Goal: Task Accomplishment & Management: Use online tool/utility

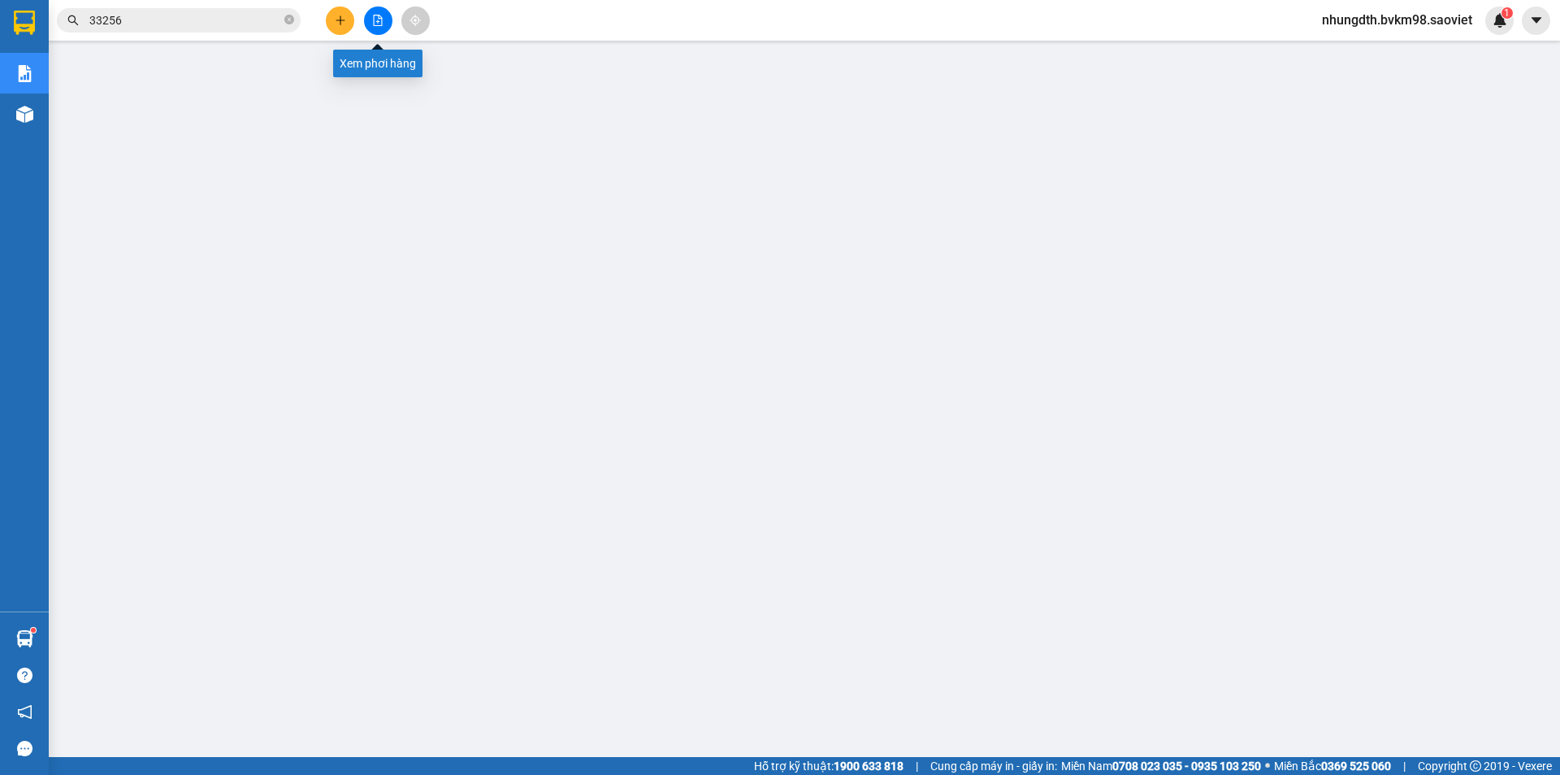
click at [378, 27] on button at bounding box center [378, 21] width 28 height 28
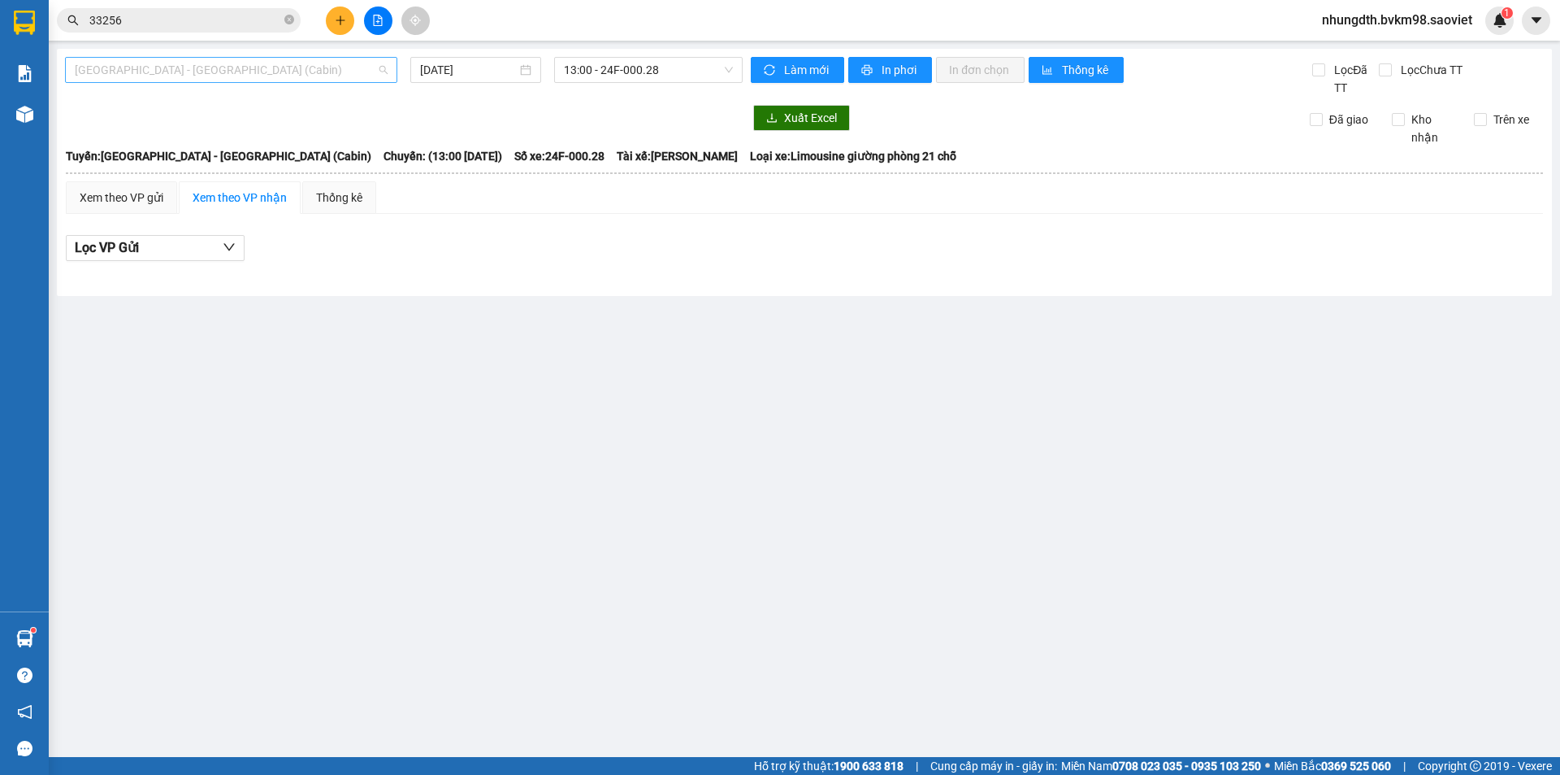
click at [223, 72] on span "[GEOGRAPHIC_DATA] - [GEOGRAPHIC_DATA] (Cabin)" at bounding box center [231, 70] width 313 height 24
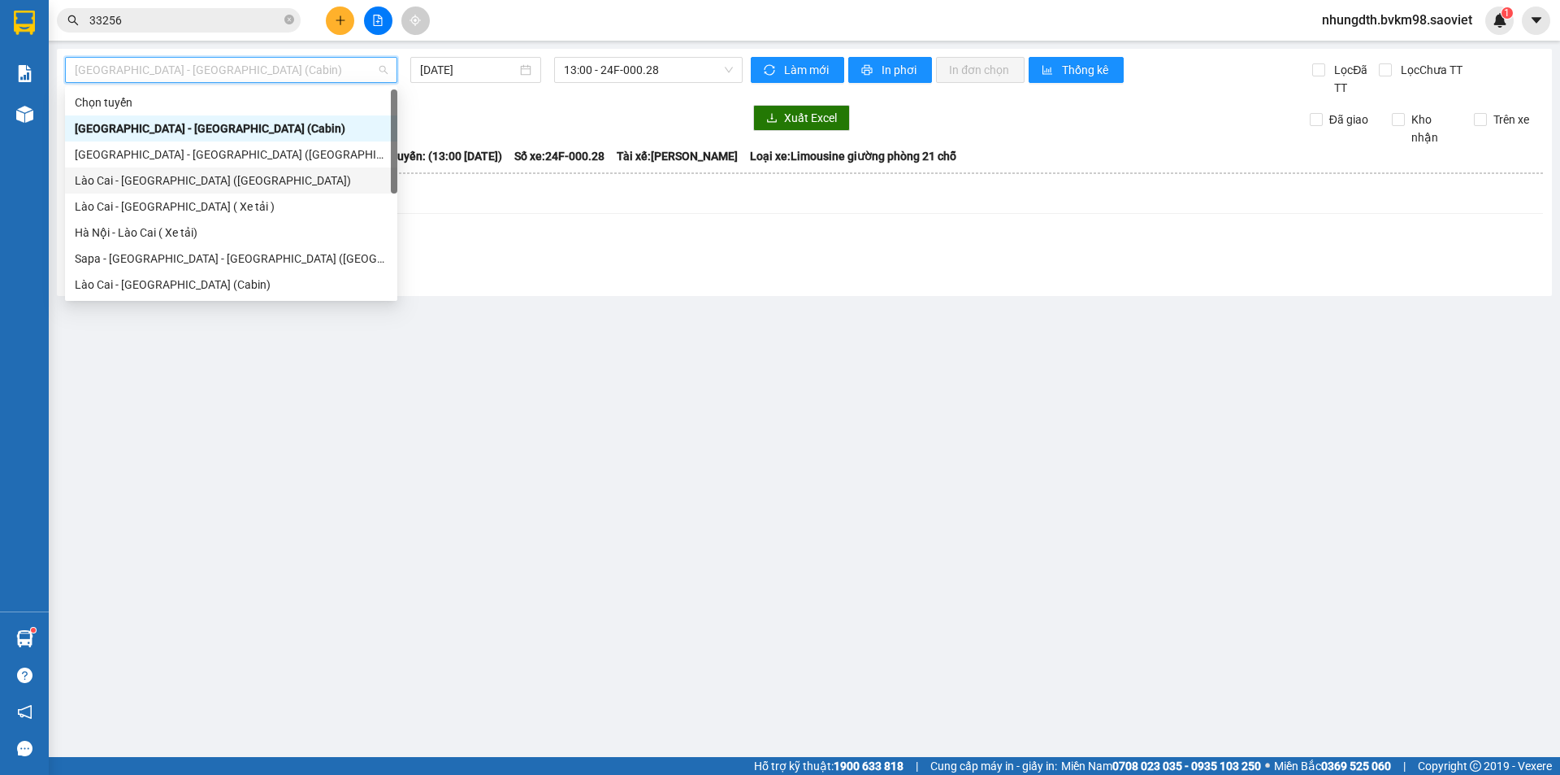
scroll to position [130, 0]
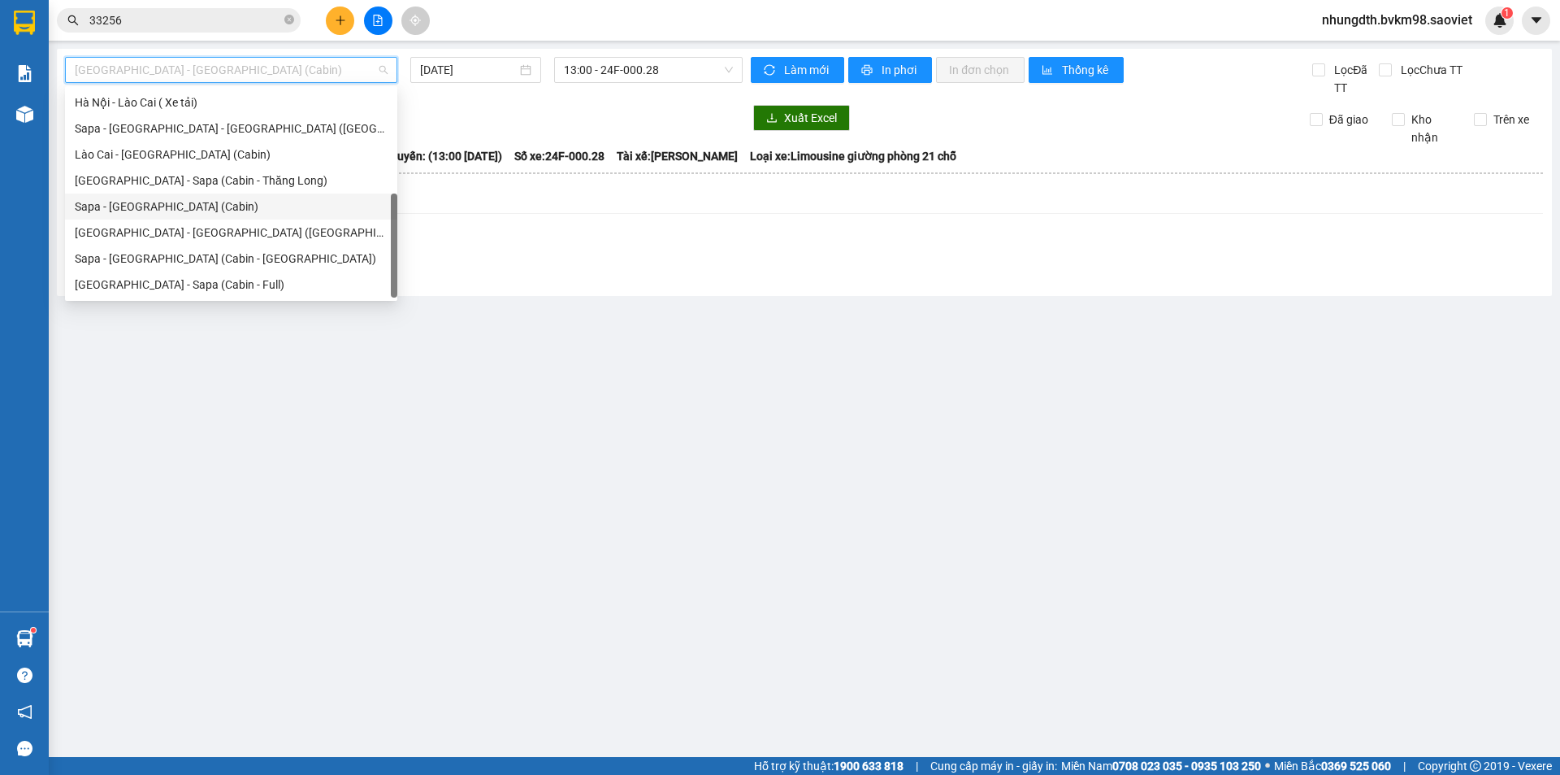
drag, startPoint x: 170, startPoint y: 206, endPoint x: 180, endPoint y: 206, distance: 9.8
click at [180, 206] on div "Sapa - [GEOGRAPHIC_DATA] (Cabin)" at bounding box center [231, 206] width 313 height 18
type input "[DATE]"
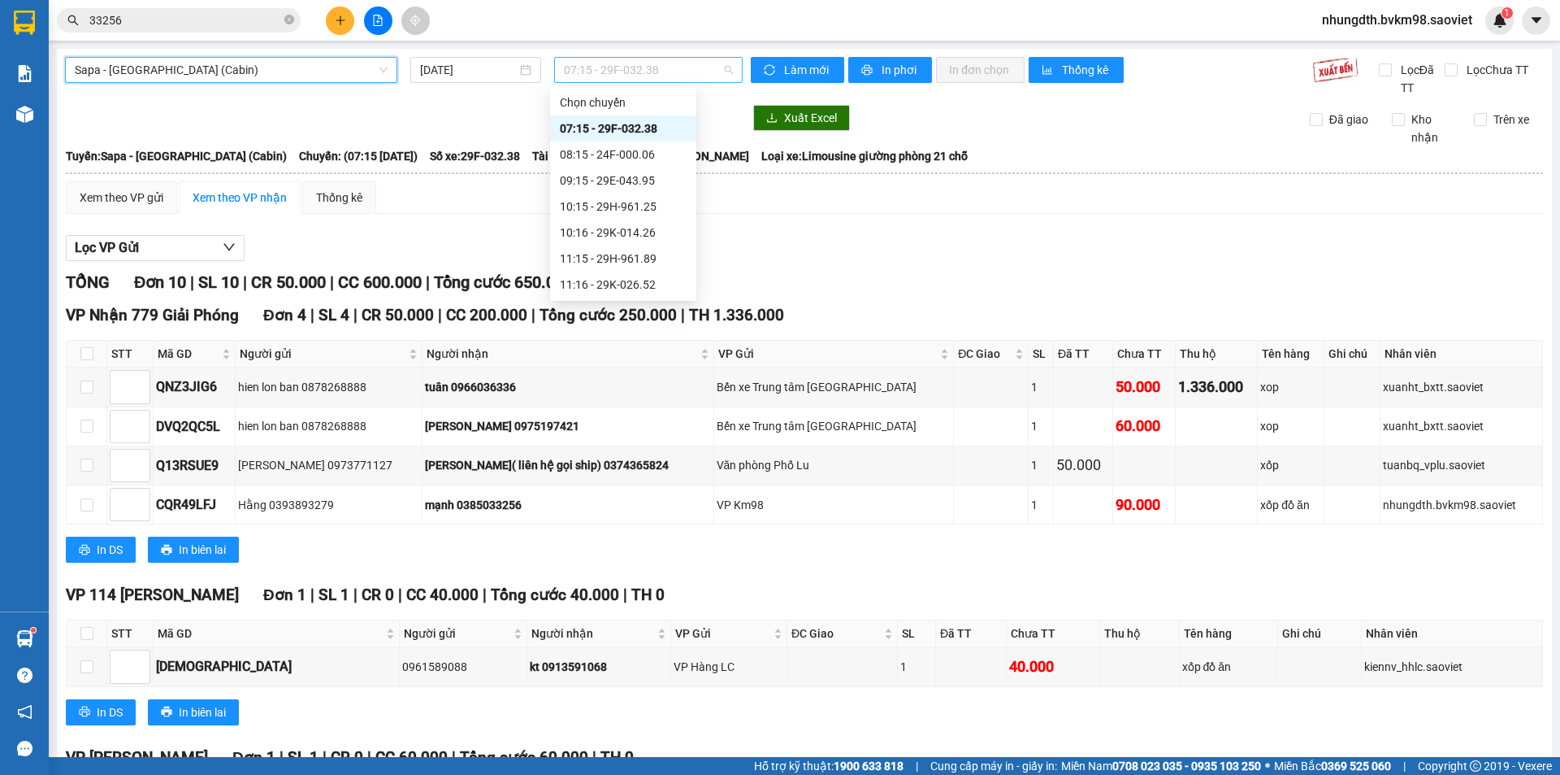
click at [614, 72] on span "07:15 - 29F-032.38" at bounding box center [648, 70] width 169 height 24
drag, startPoint x: 616, startPoint y: 151, endPoint x: 675, endPoint y: 134, distance: 61.7
click at [623, 150] on div "08:15 - 24F-000.06" at bounding box center [623, 154] width 127 height 18
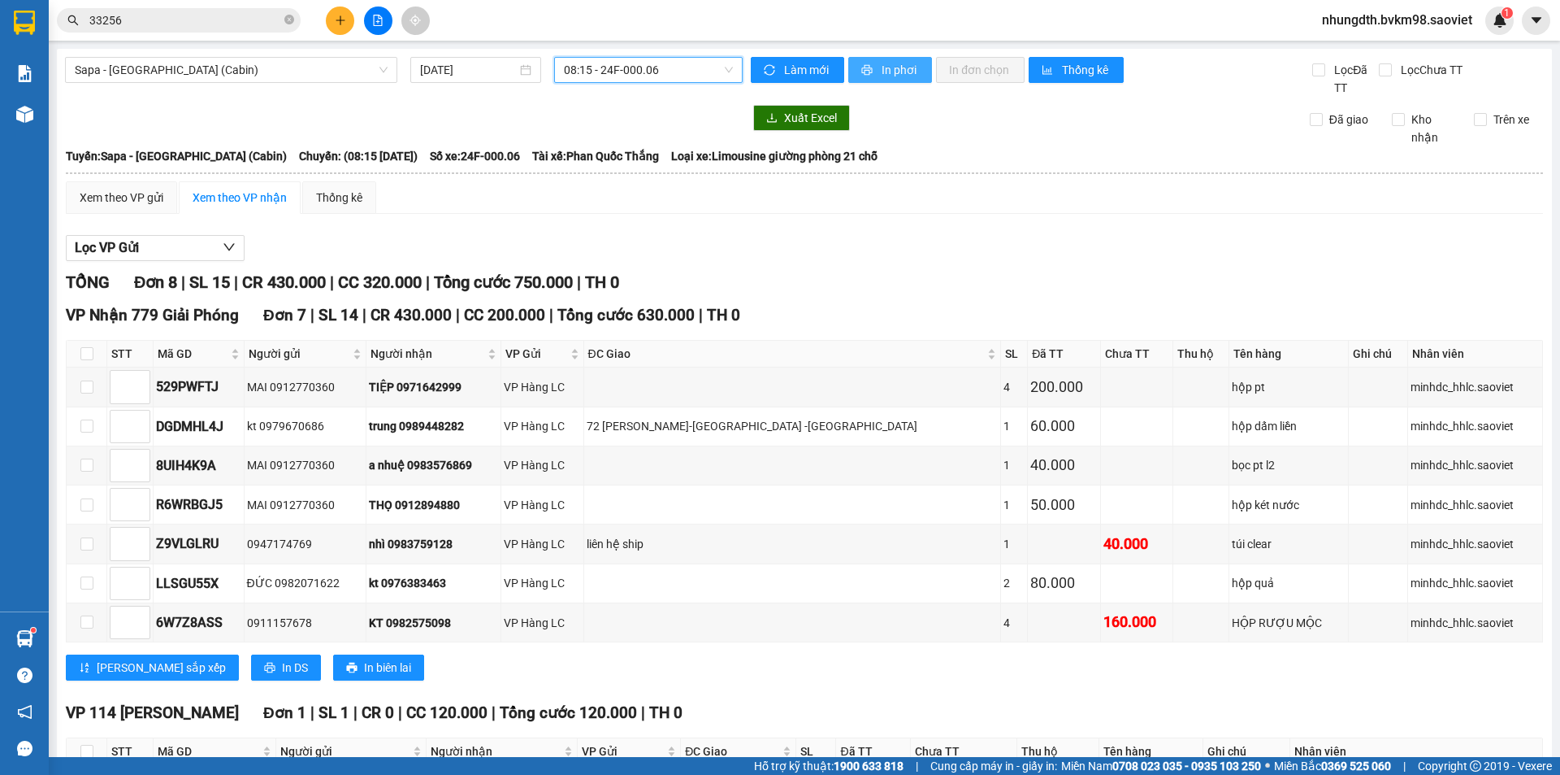
drag, startPoint x: 874, startPoint y: 74, endPoint x: 916, endPoint y: 125, distance: 65.9
click at [882, 74] on span "In phơi" at bounding box center [900, 70] width 37 height 18
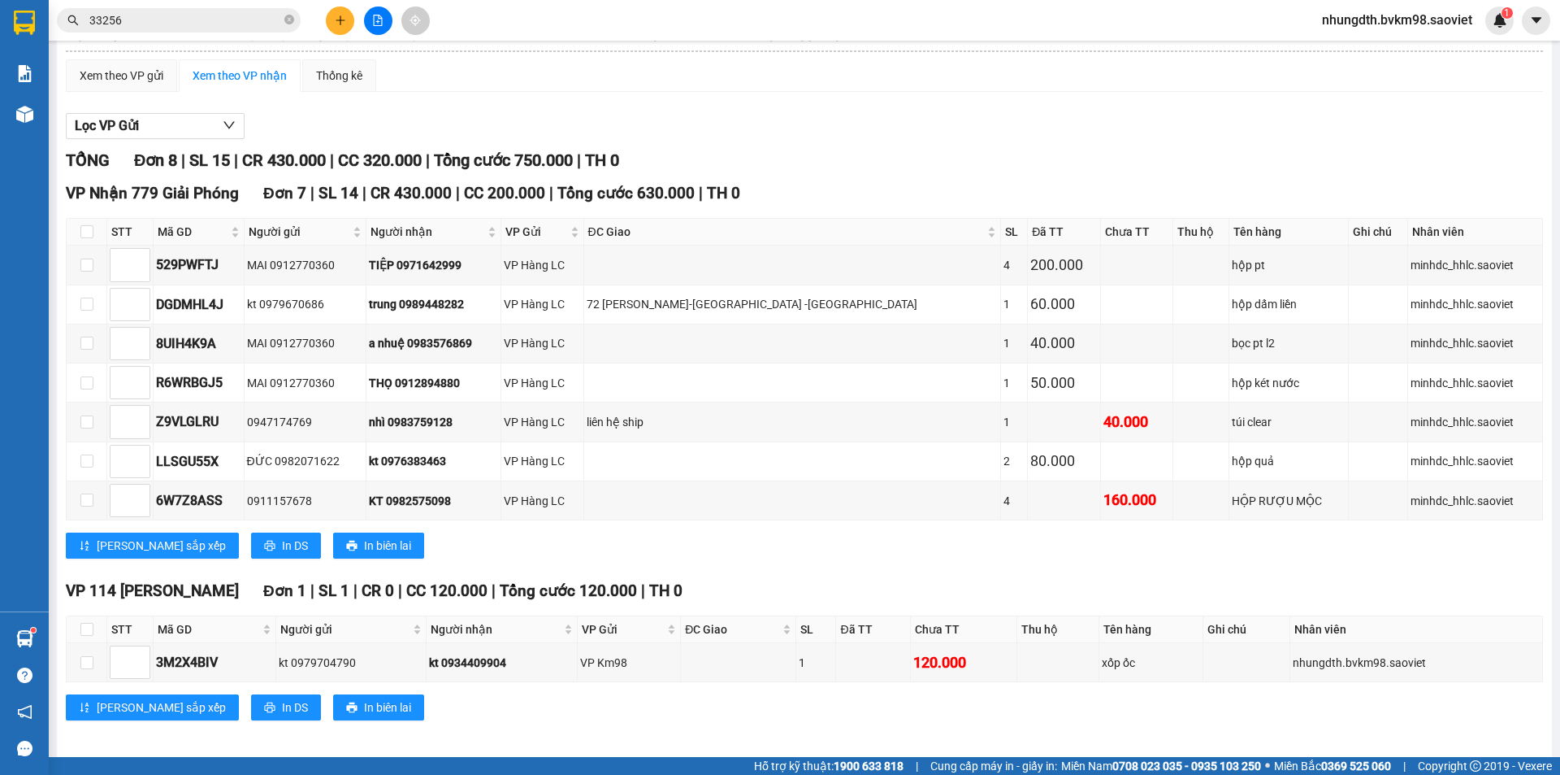
scroll to position [131, 0]
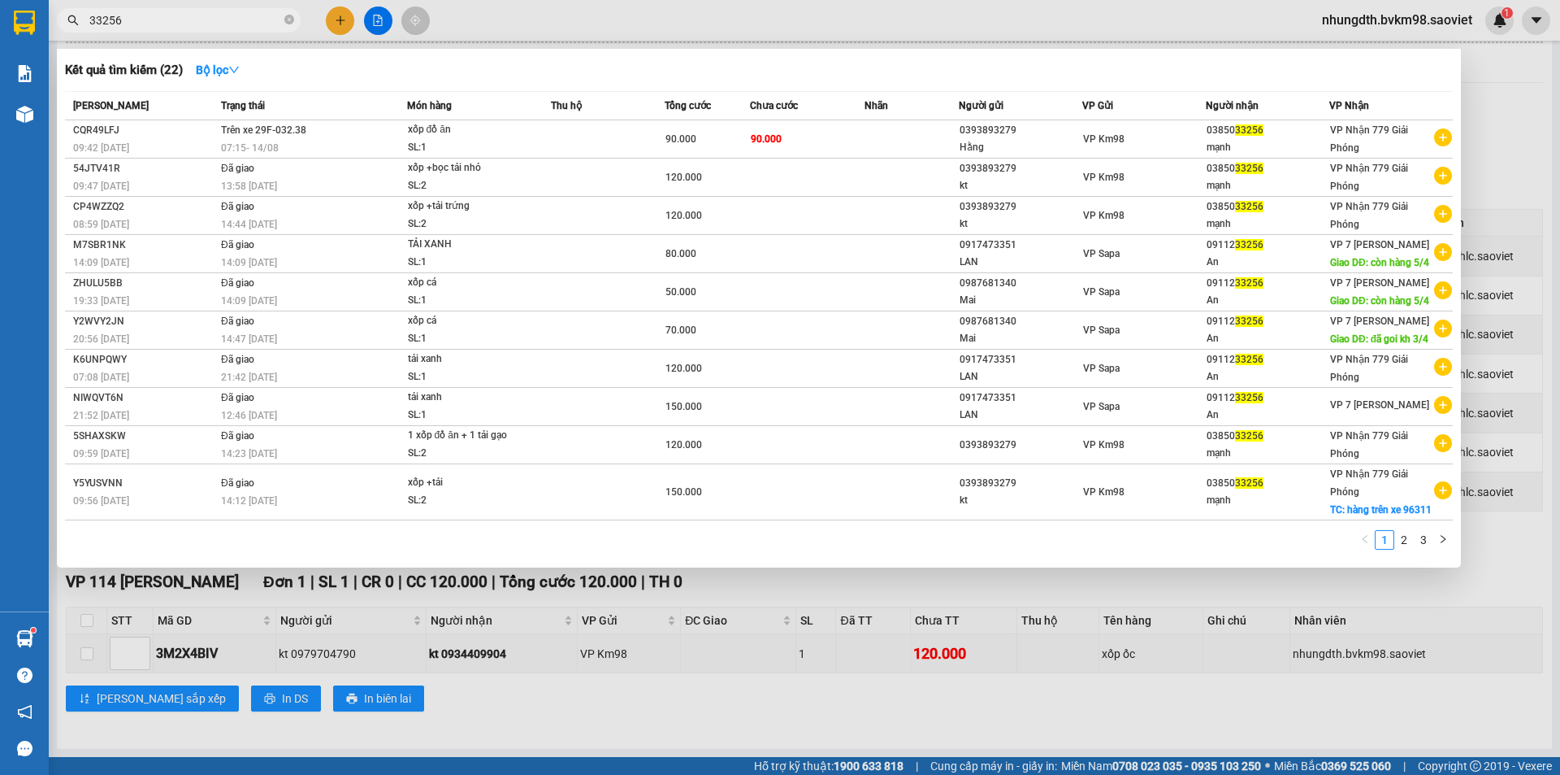
click at [150, 23] on input "33256" at bounding box center [185, 20] width 192 height 18
type input "3"
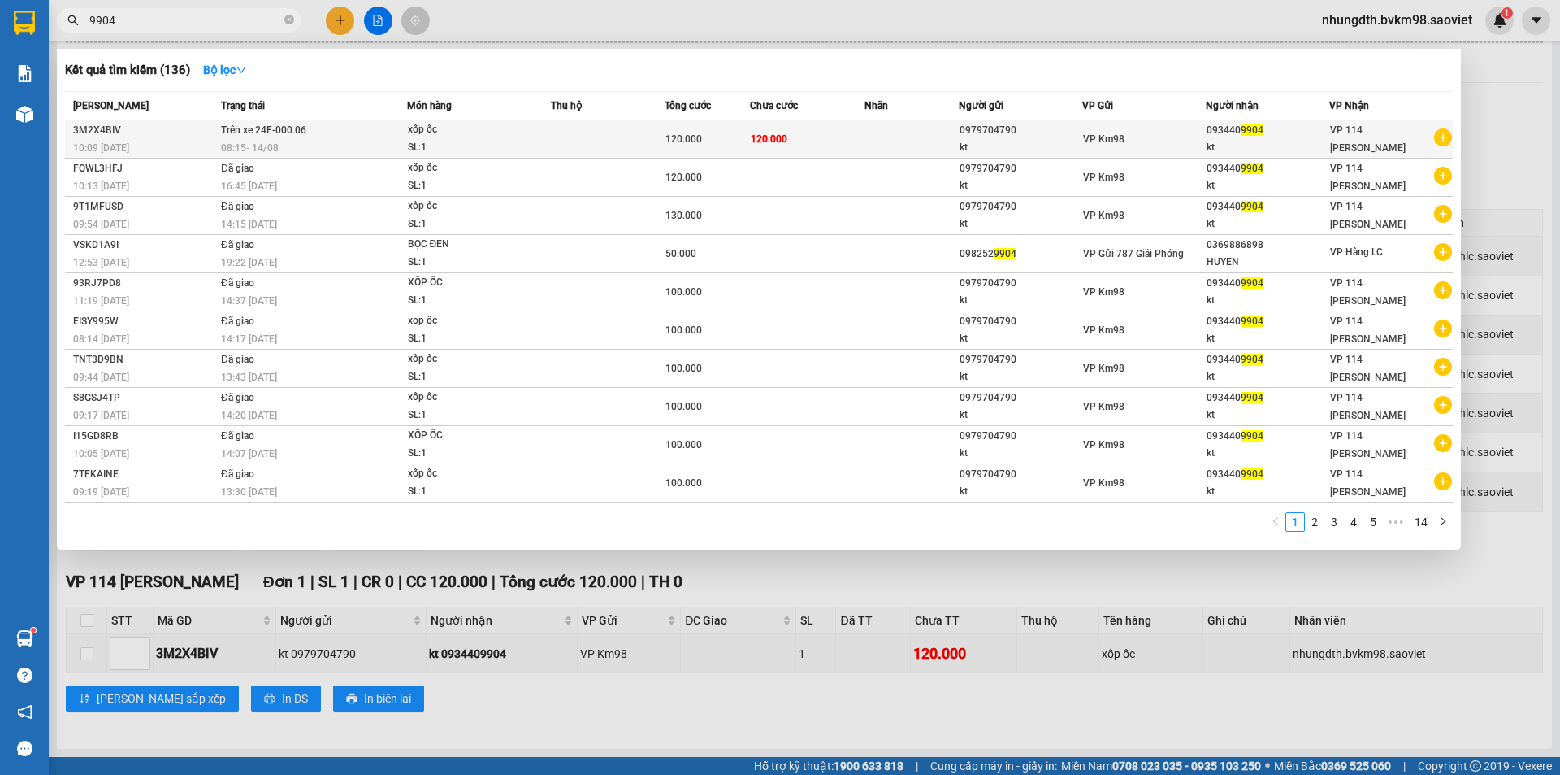
type input "9904"
click at [501, 145] on div "SL: 1" at bounding box center [469, 148] width 122 height 18
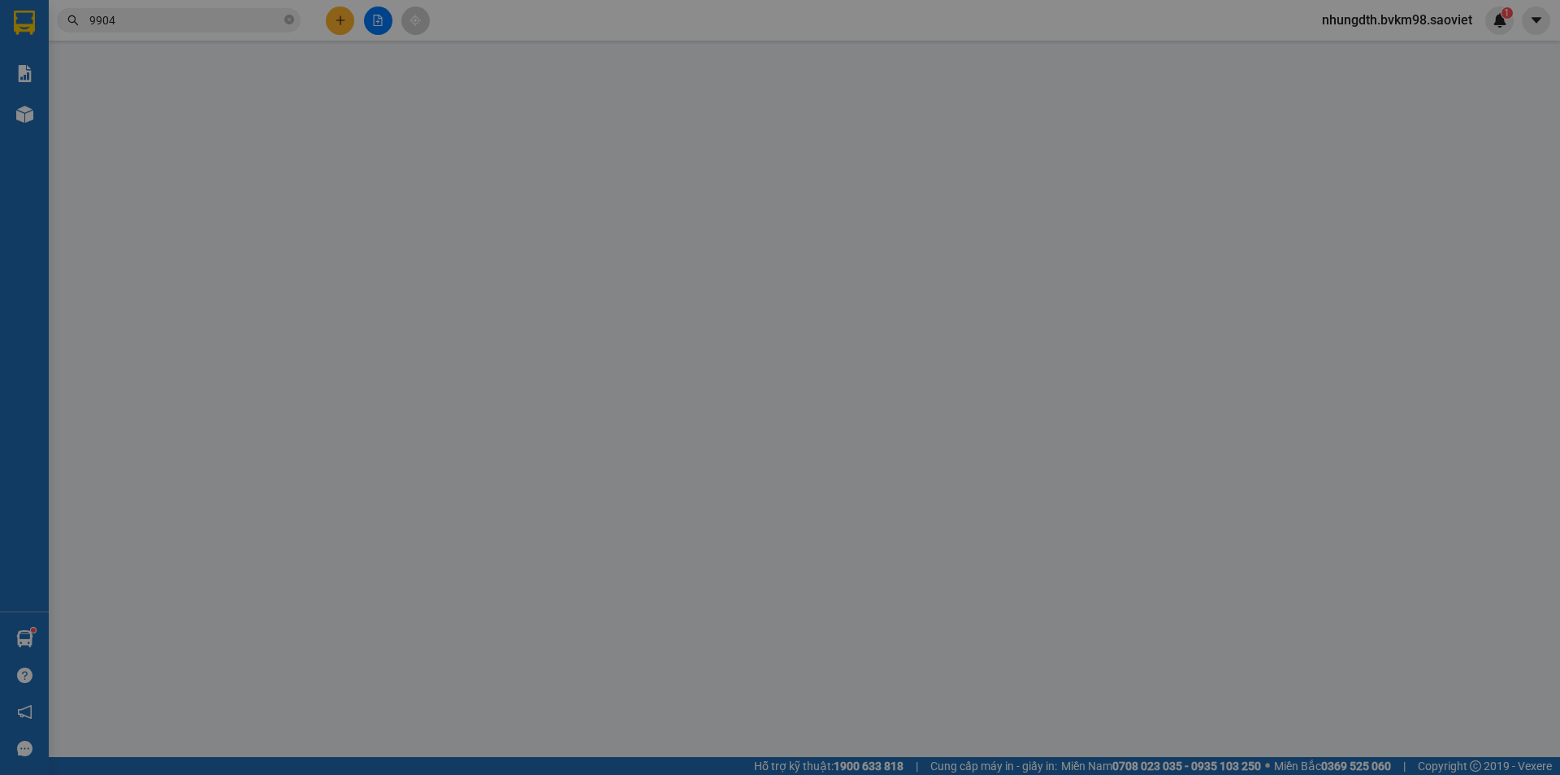
type input "0979704790"
type input "kt"
type input "0934409904"
type input "kt"
type input "120.000"
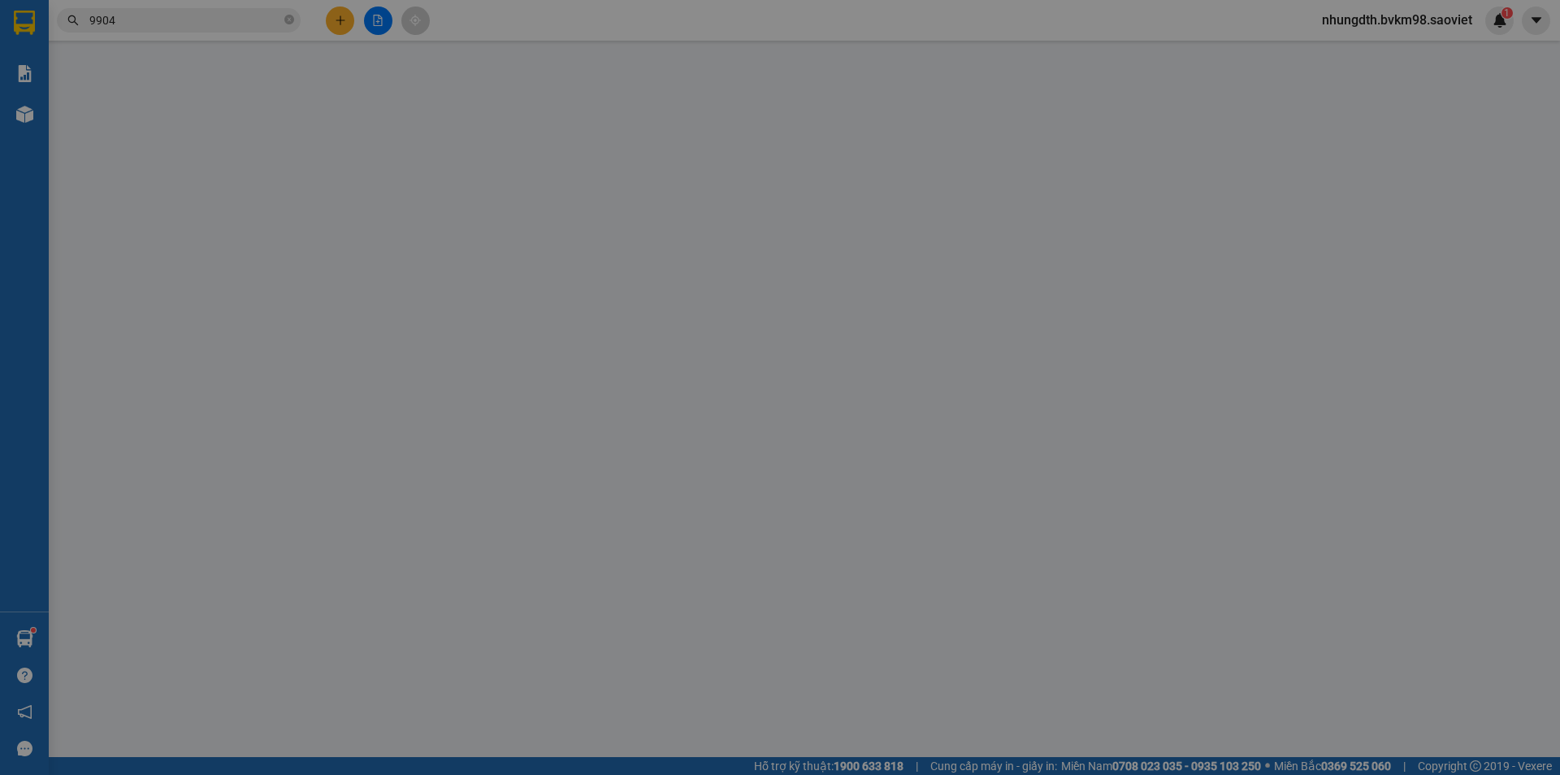
type input "120.000"
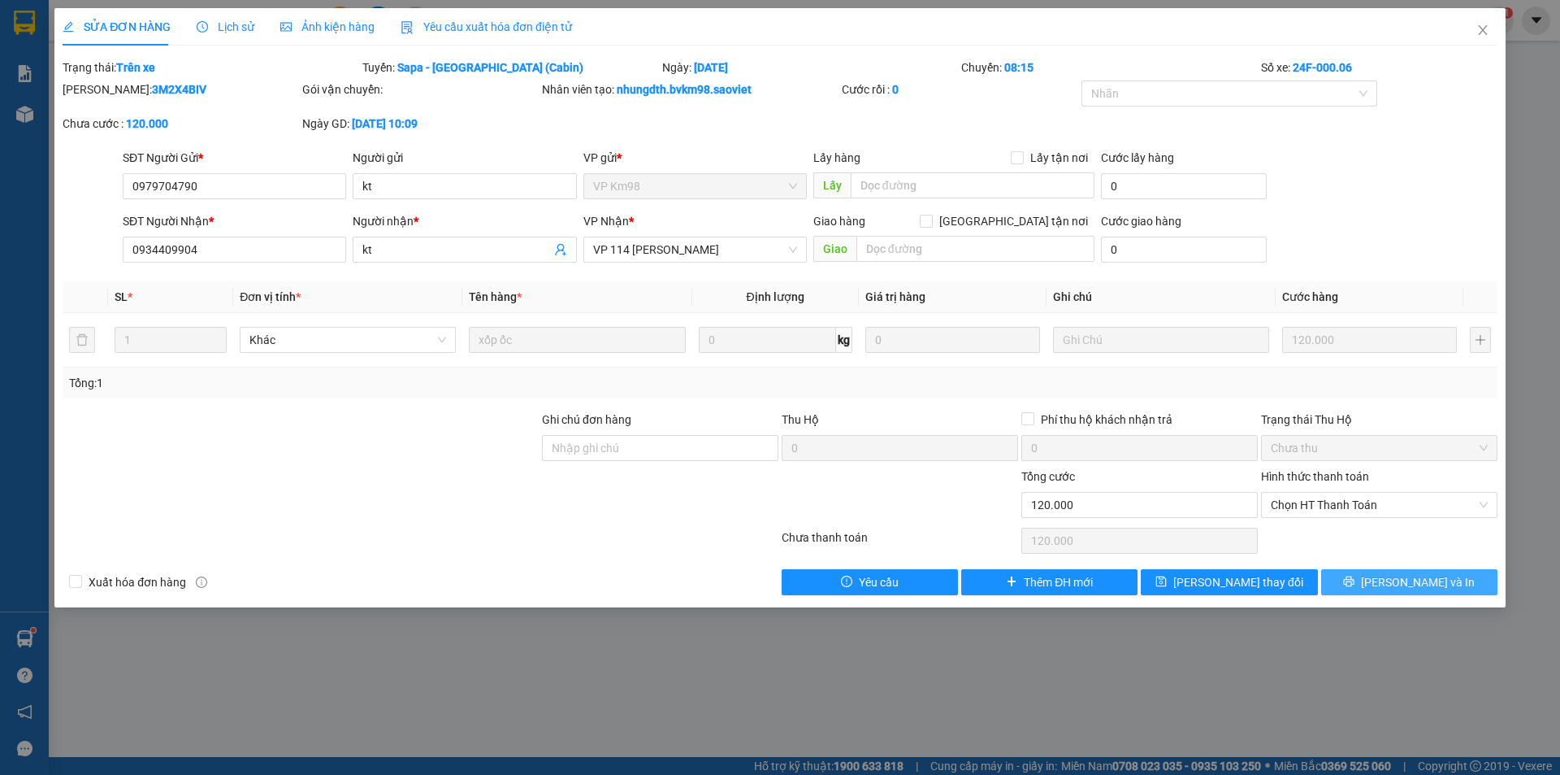
drag, startPoint x: 1361, startPoint y: 581, endPoint x: 1360, endPoint y: 517, distance: 64.2
click at [1361, 576] on button "[PERSON_NAME] và In" at bounding box center [1409, 582] width 176 height 26
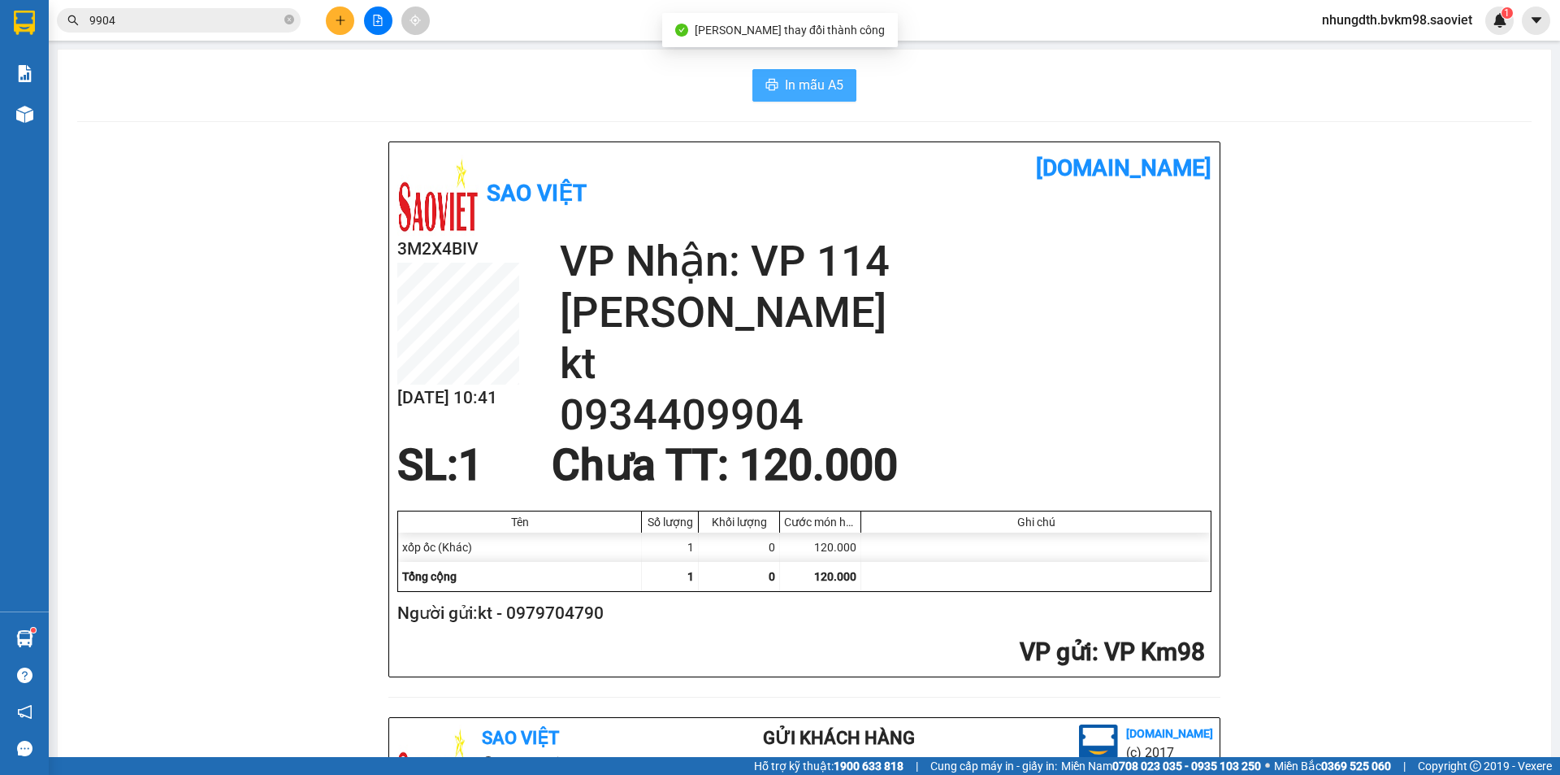
click at [803, 91] on span "In mẫu A5" at bounding box center [814, 85] width 59 height 20
